Goal: Task Accomplishment & Management: Manage account settings

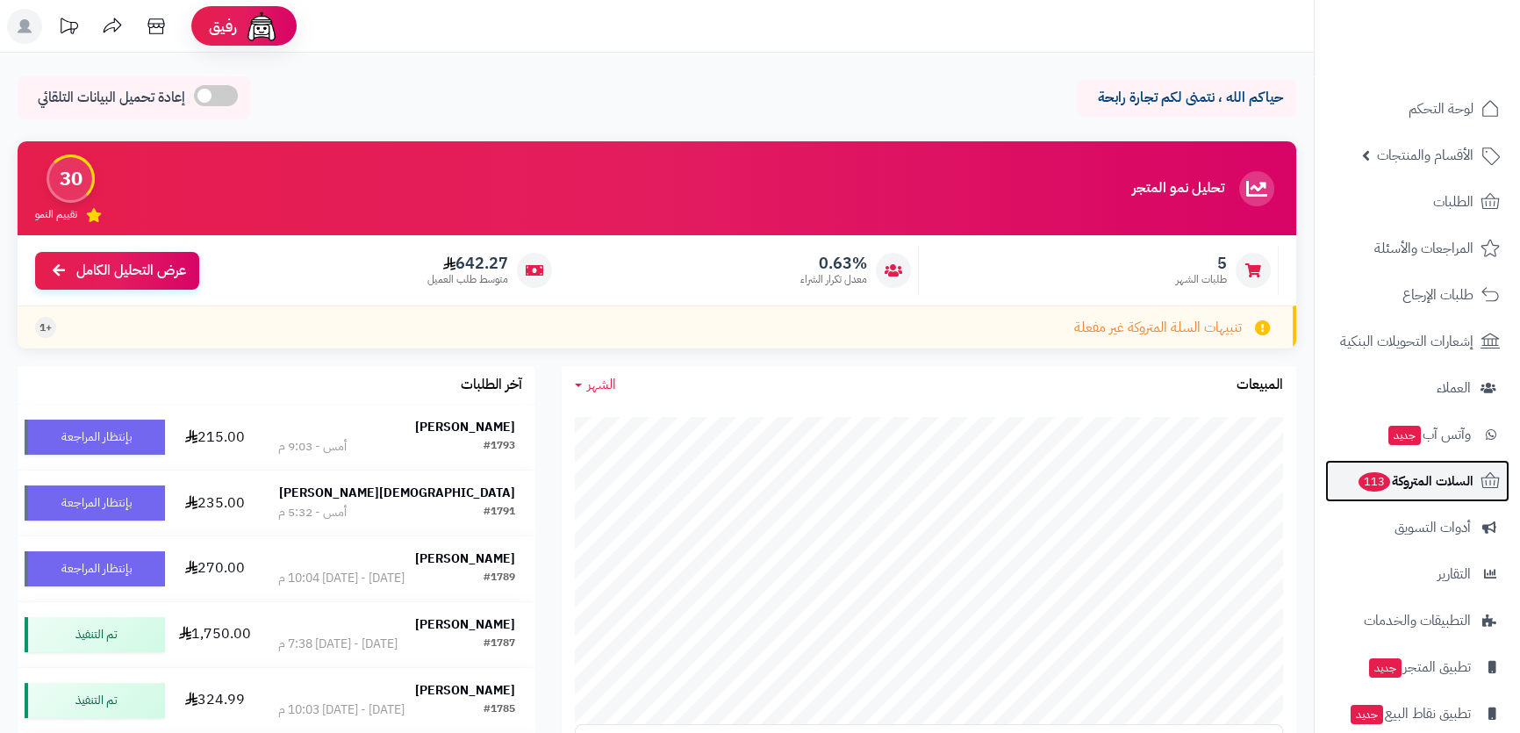
click at [1394, 465] on link "السلات المتروكة 113" at bounding box center [1417, 481] width 184 height 42
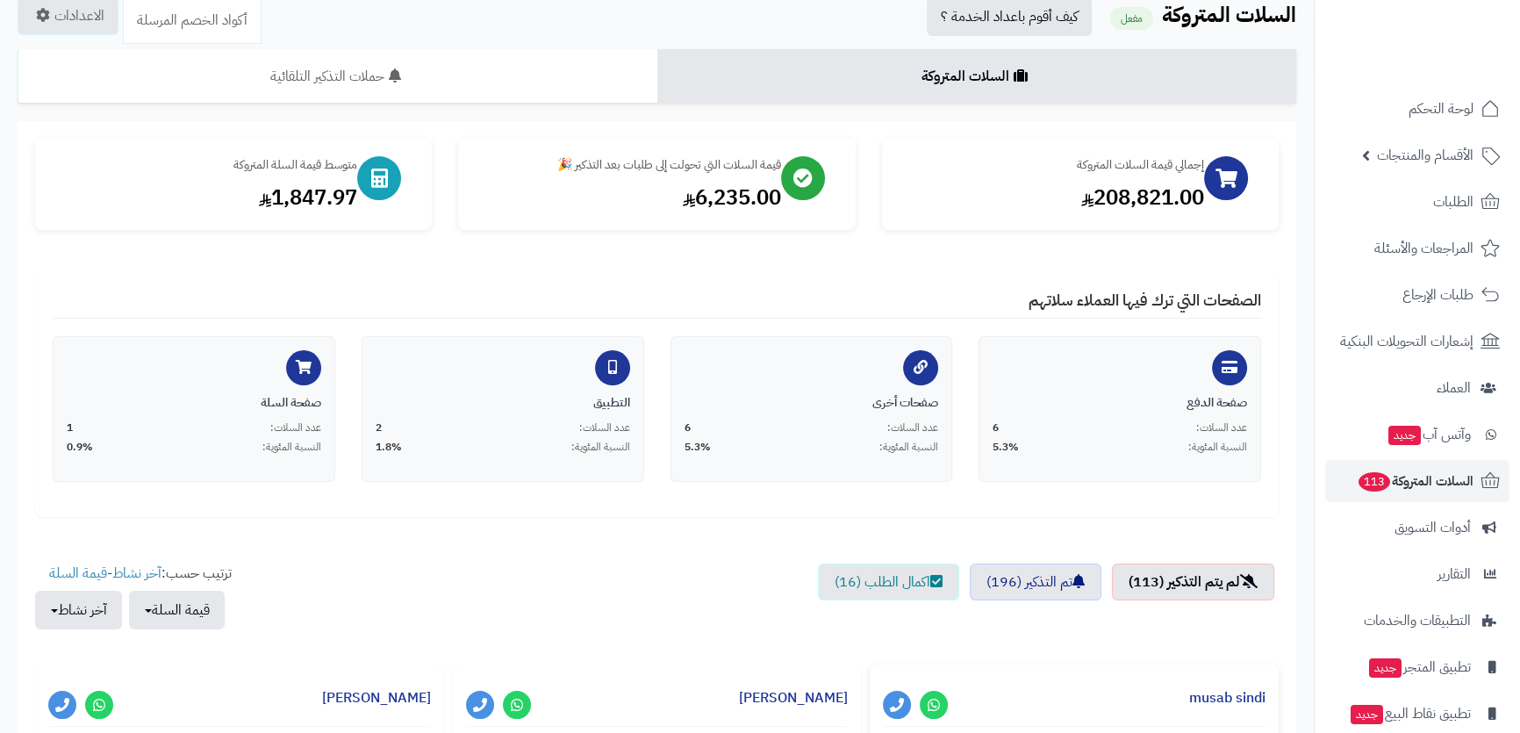
scroll to position [239, 0]
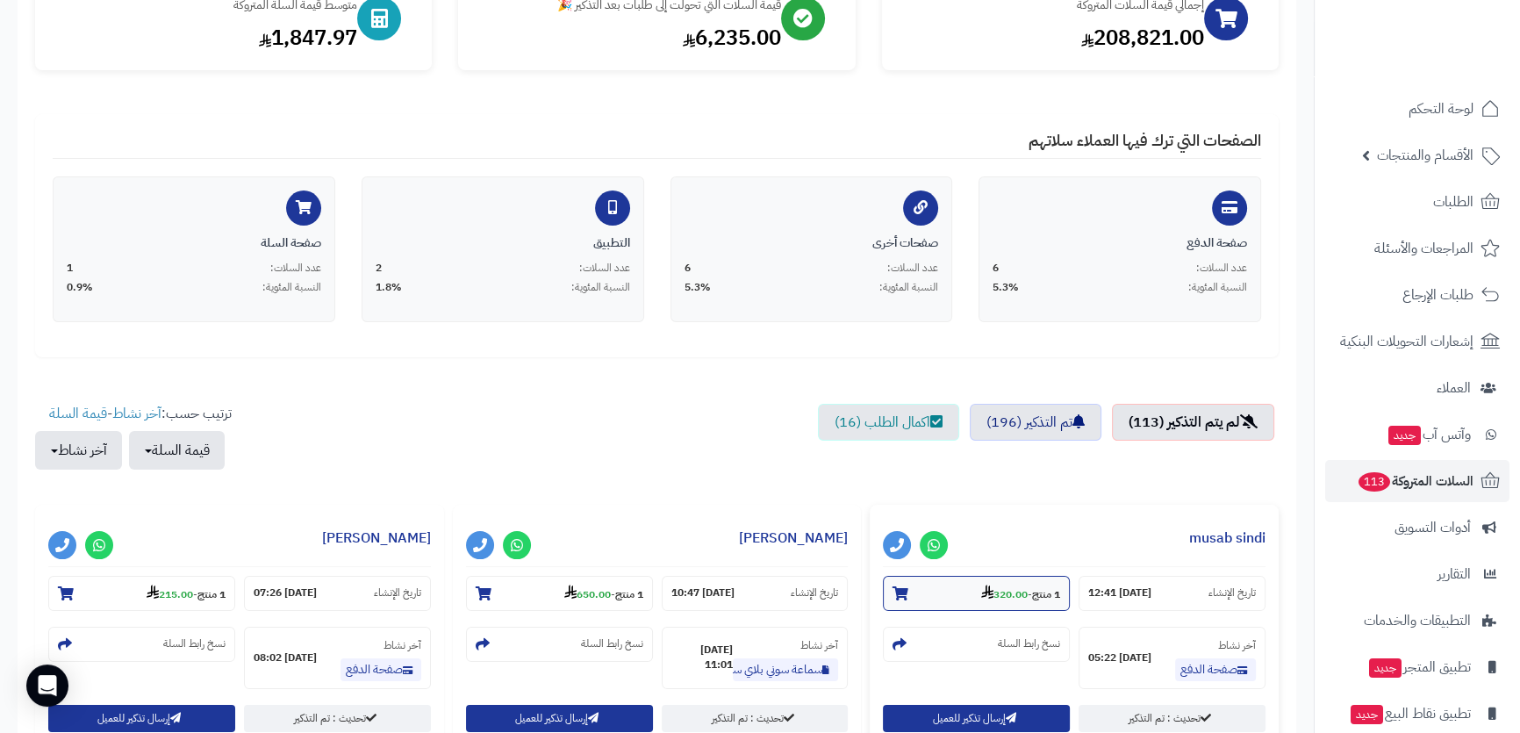
click at [1001, 591] on strong "320.00" at bounding box center [1004, 594] width 47 height 16
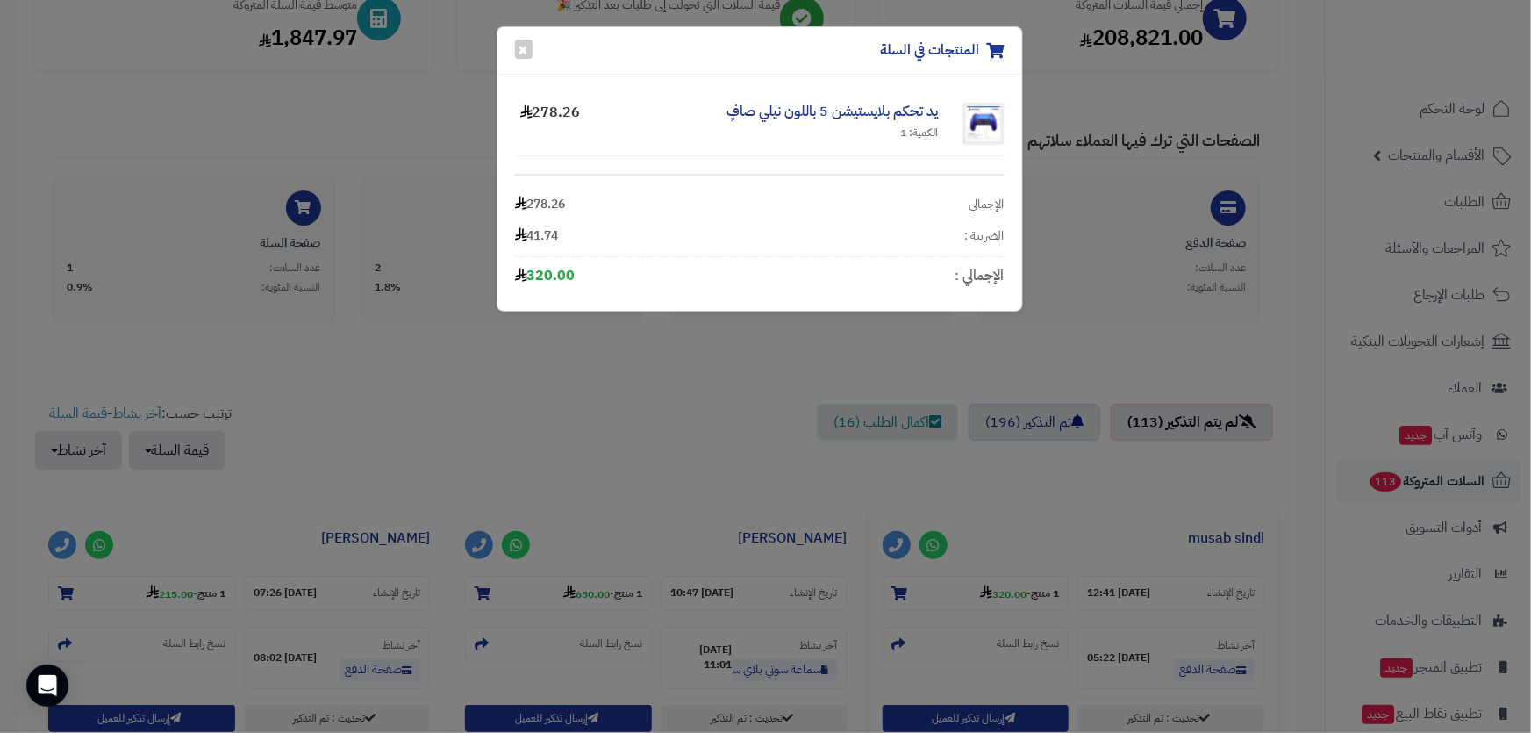
click at [579, 589] on div "المنتجات في السلة × يد تحكم بلايستيشن 5 باللون نيلي صافٍ الكمية: 1 278.26 الإجم…" at bounding box center [765, 366] width 1531 height 733
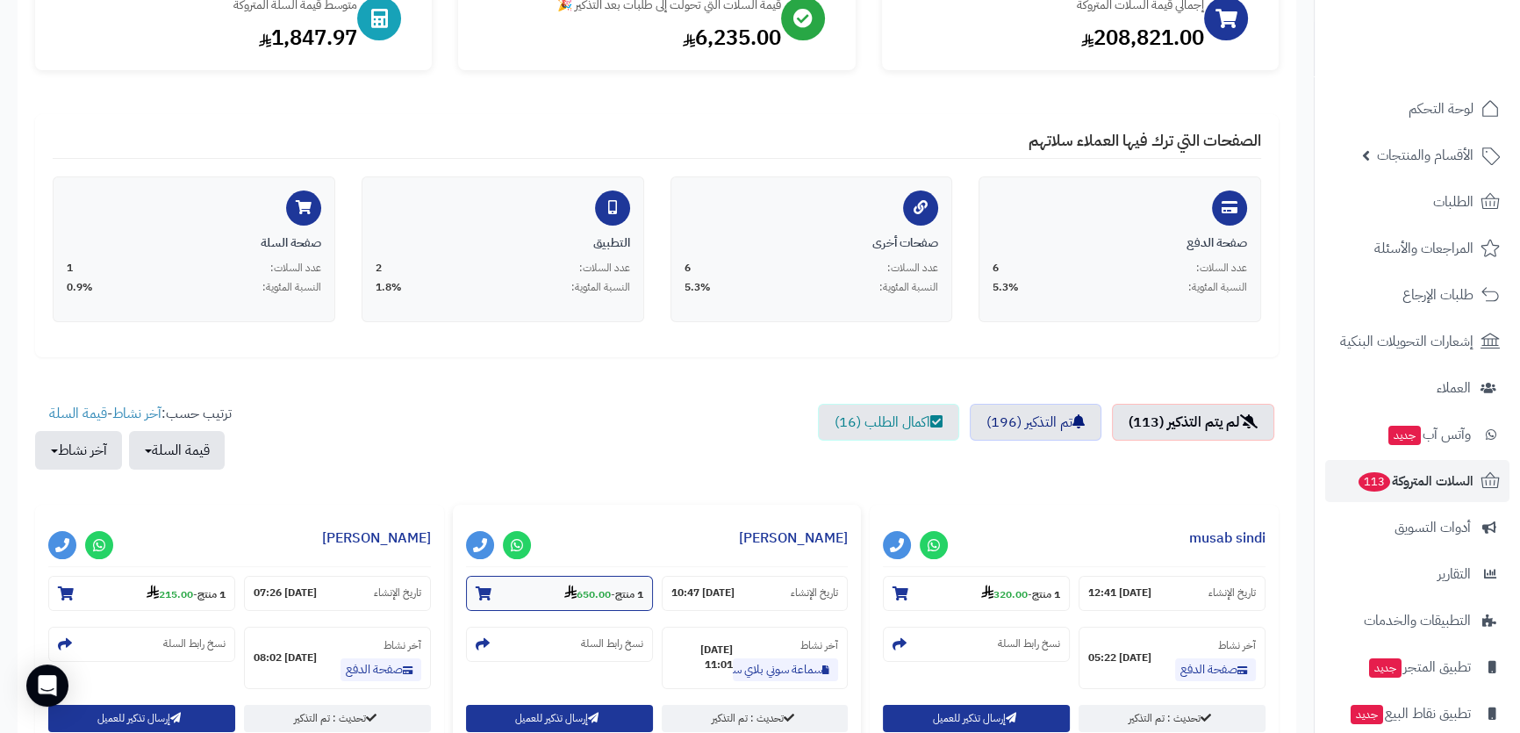
click at [579, 589] on strong "650.00" at bounding box center [587, 594] width 47 height 16
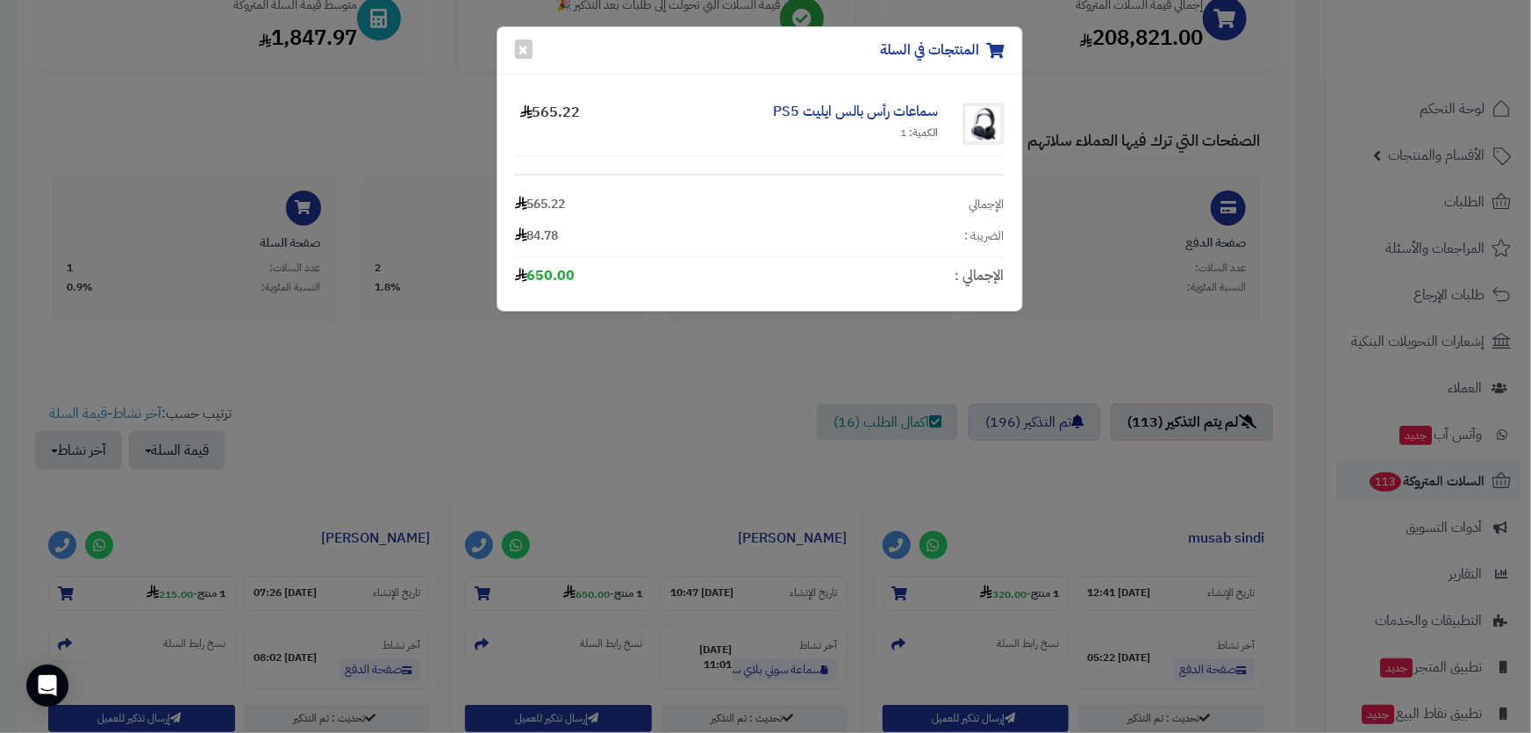
click at [799, 366] on div "المنتجات في السلة × سماعات رأس بالس ايليت PS5 الكمية: 1 565.22 الإجمالي 565.22 …" at bounding box center [765, 366] width 1531 height 733
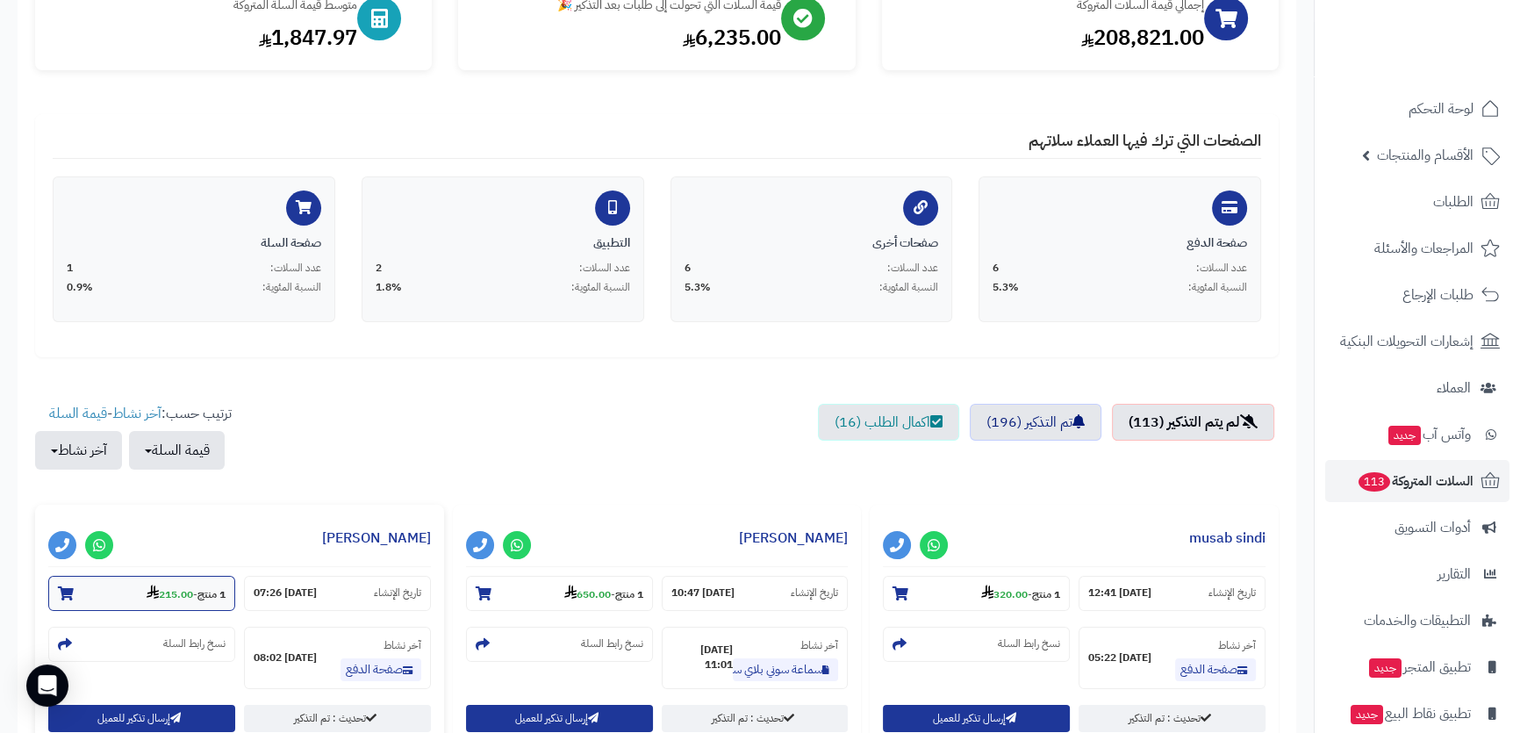
click at [197, 592] on strong "1 منتج" at bounding box center [211, 594] width 28 height 16
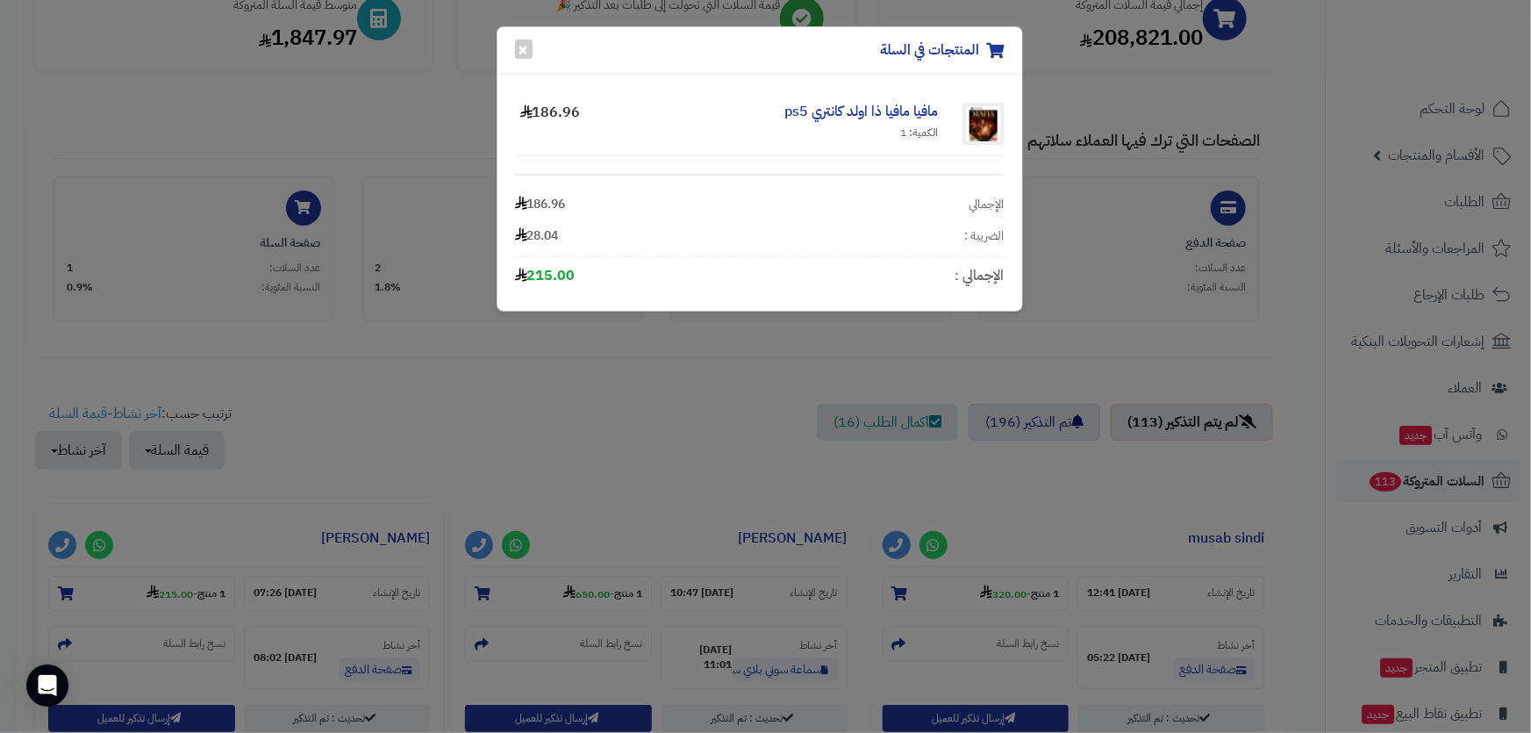
click at [615, 354] on div "المنتجات في السلة × مافيا مافيا ذا اولد كانتري ps5 الكمية: 1 186.96 الإجمالي 18…" at bounding box center [765, 366] width 1531 height 733
